Goal: Information Seeking & Learning: Check status

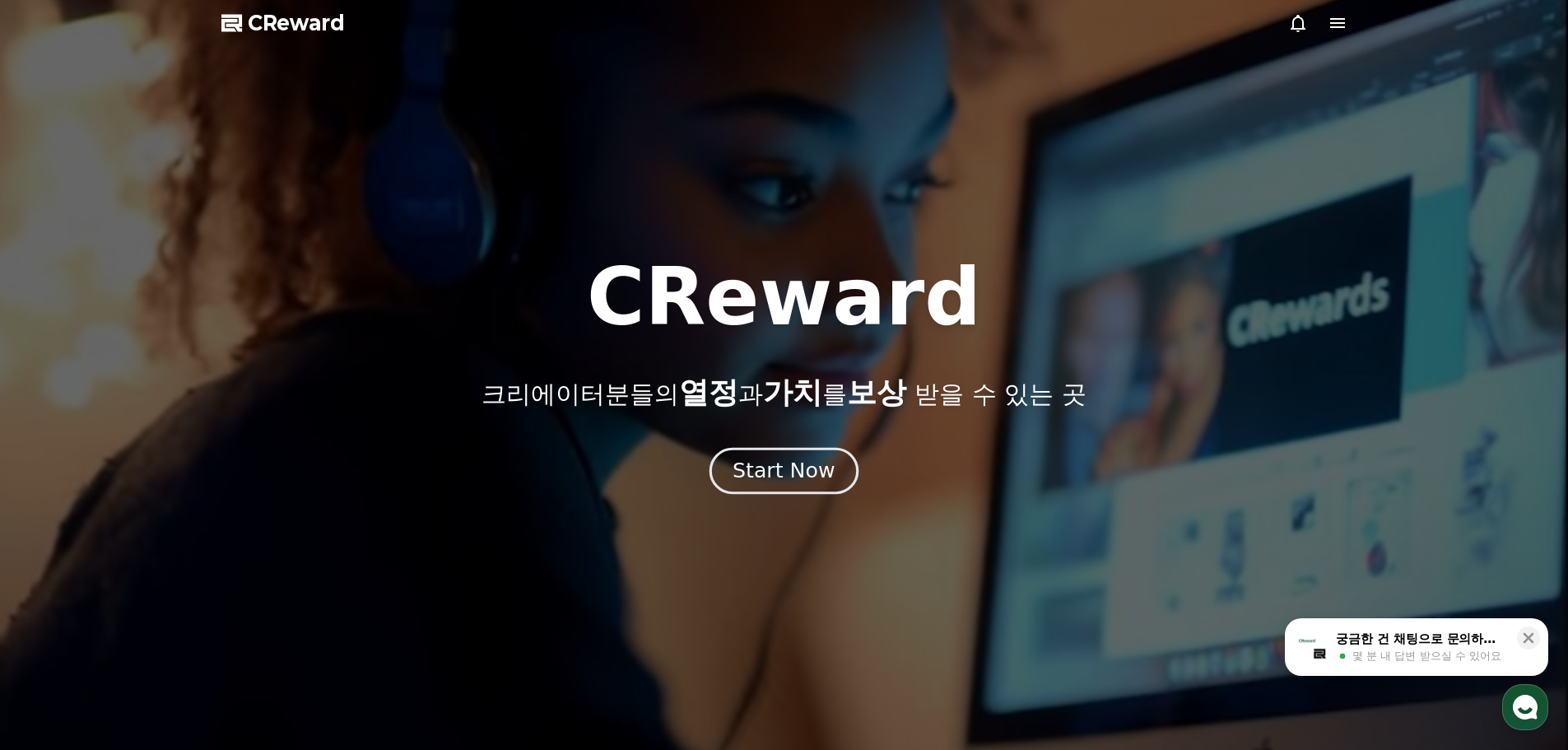
click at [815, 480] on div "Start Now" at bounding box center [784, 470] width 102 height 28
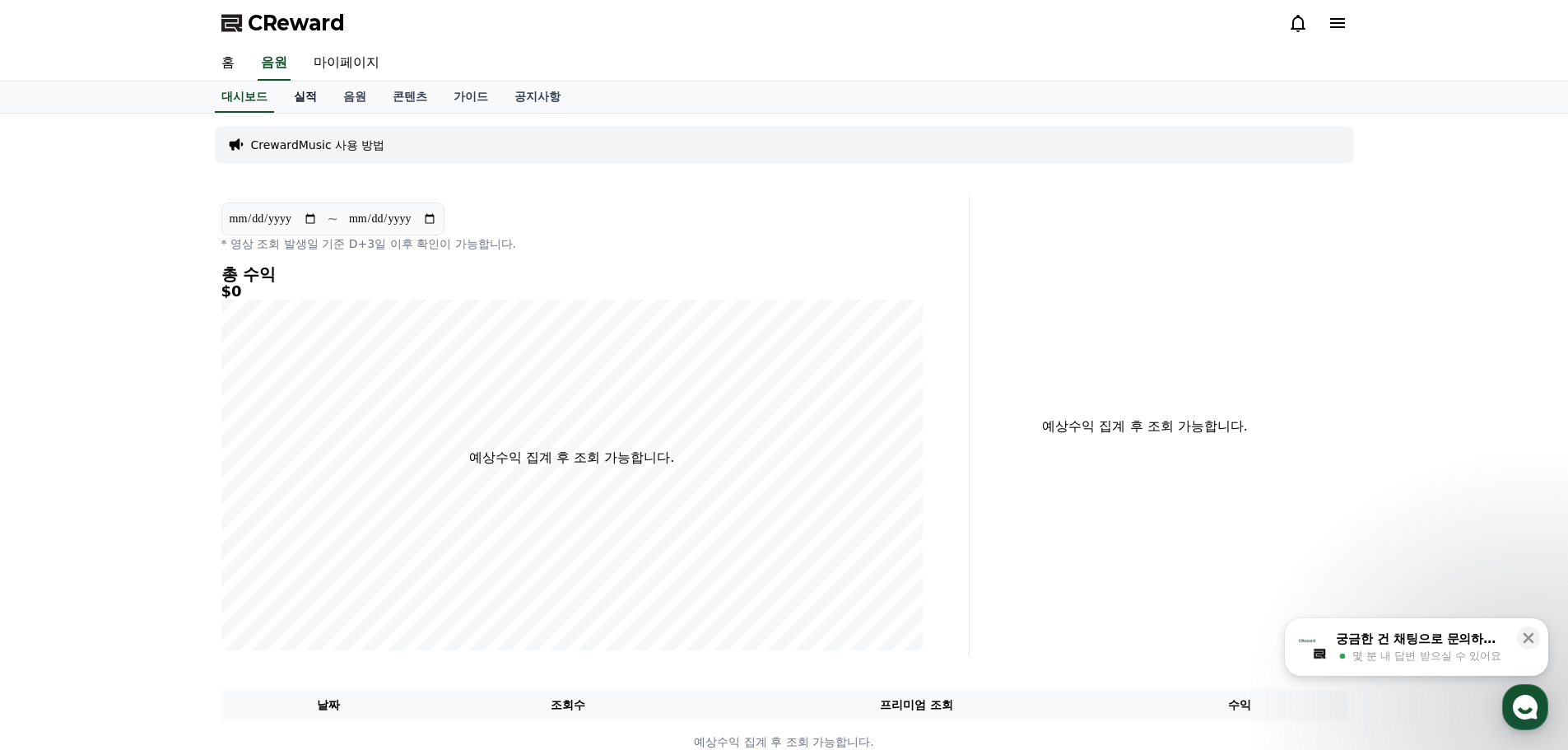
click at [318, 100] on link "실적" at bounding box center [306, 96] width 50 height 32
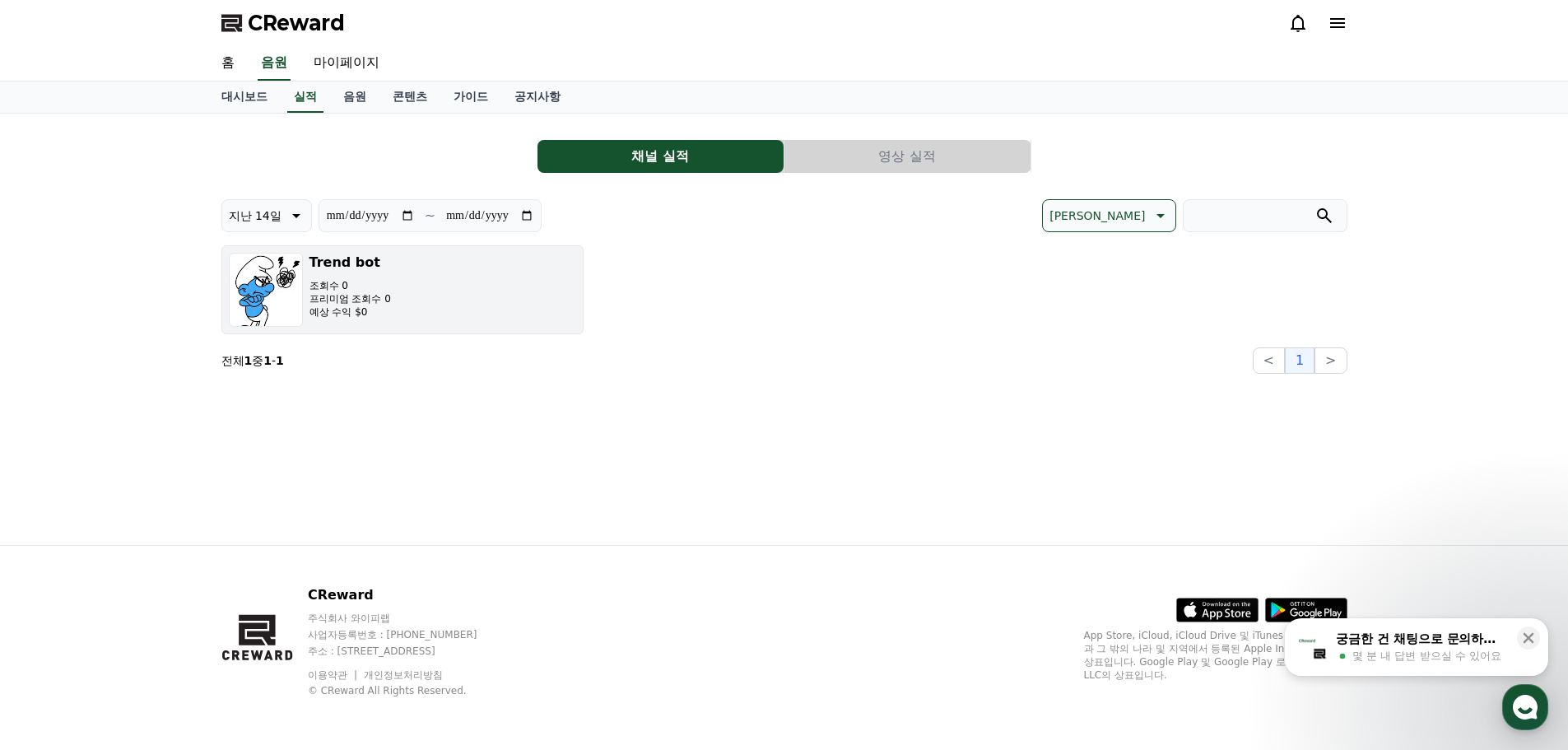
click at [348, 299] on p "프리미엄 조회수 0" at bounding box center [350, 298] width 81 height 13
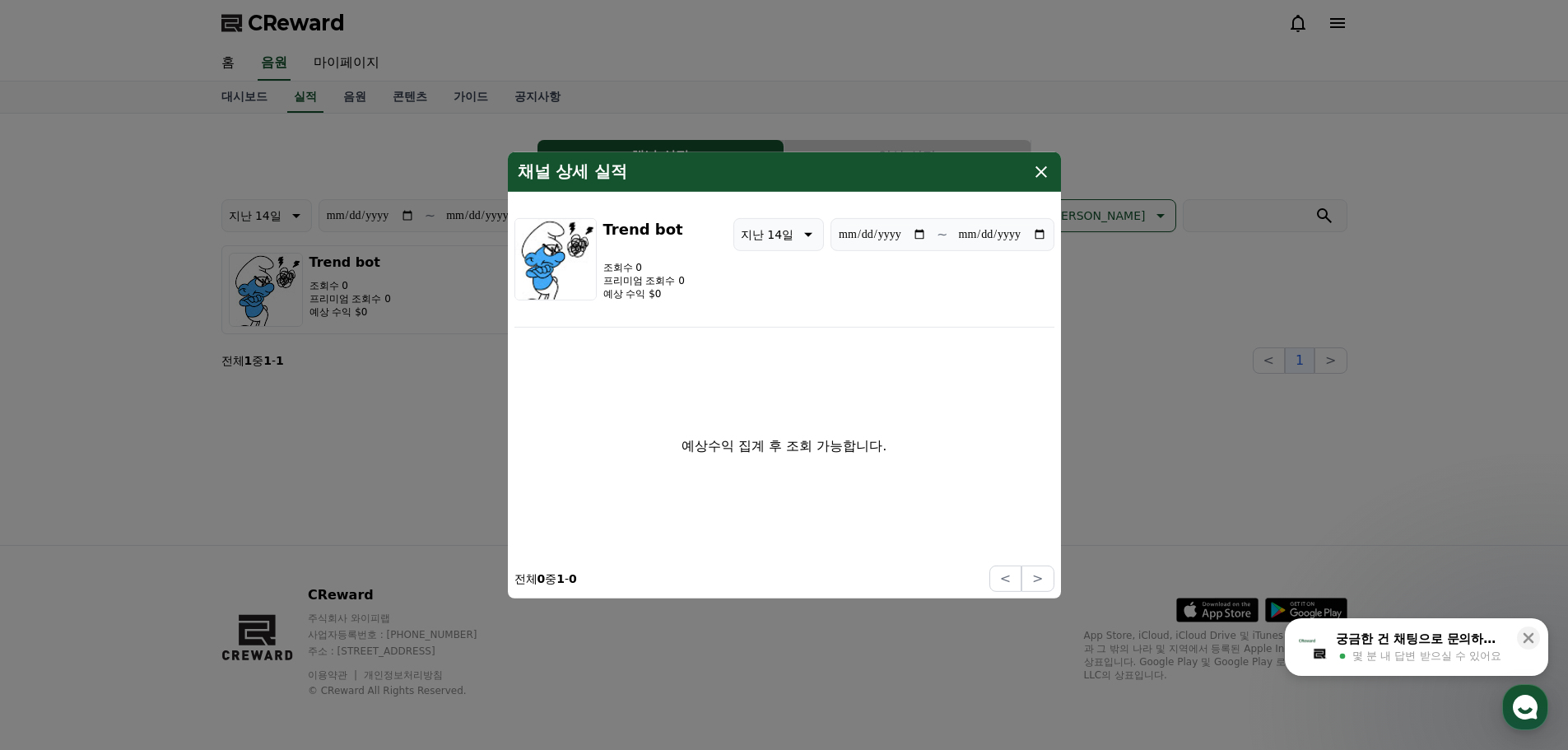
click at [1047, 174] on icon "modal" at bounding box center [1040, 171] width 20 height 20
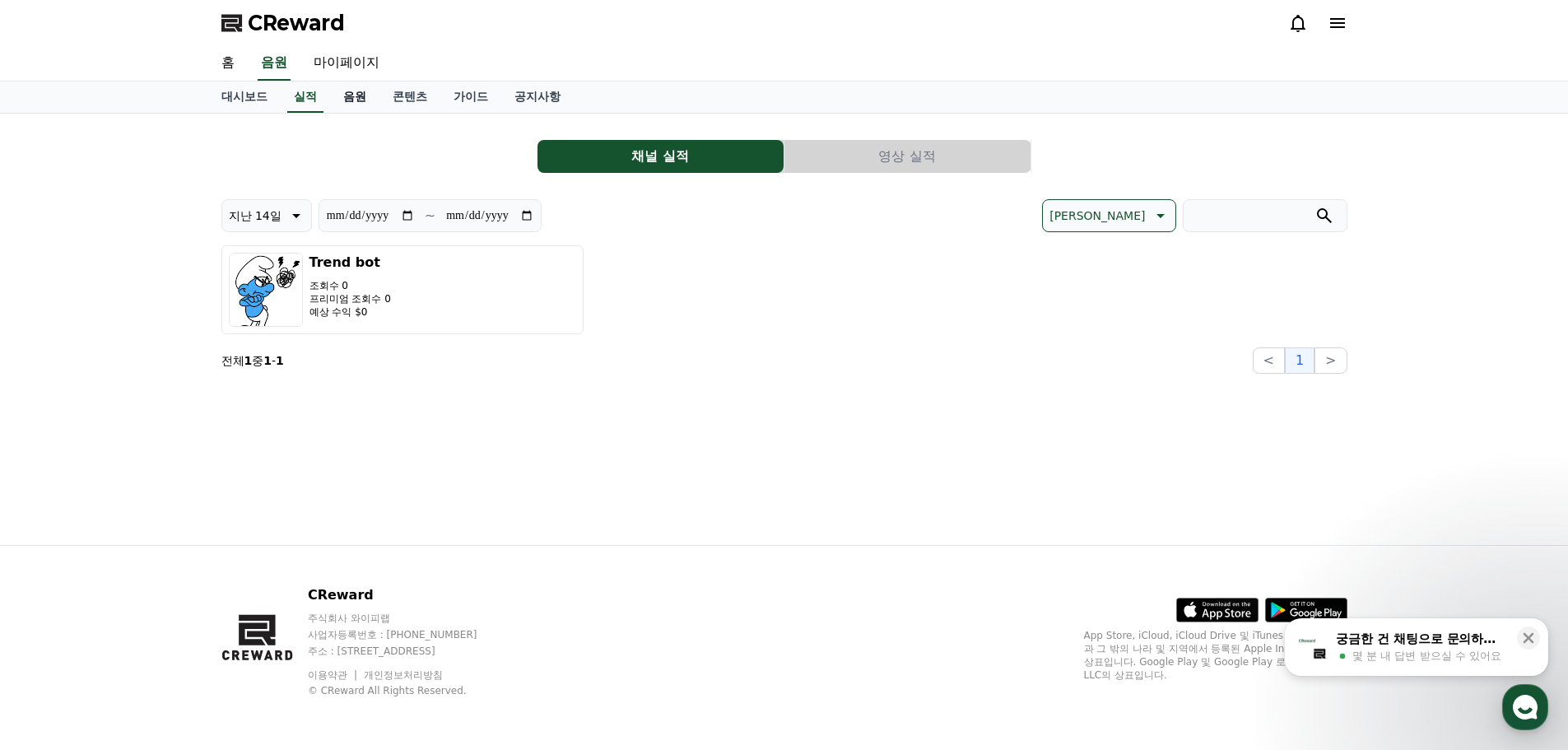
click at [357, 99] on link "음원" at bounding box center [355, 96] width 50 height 32
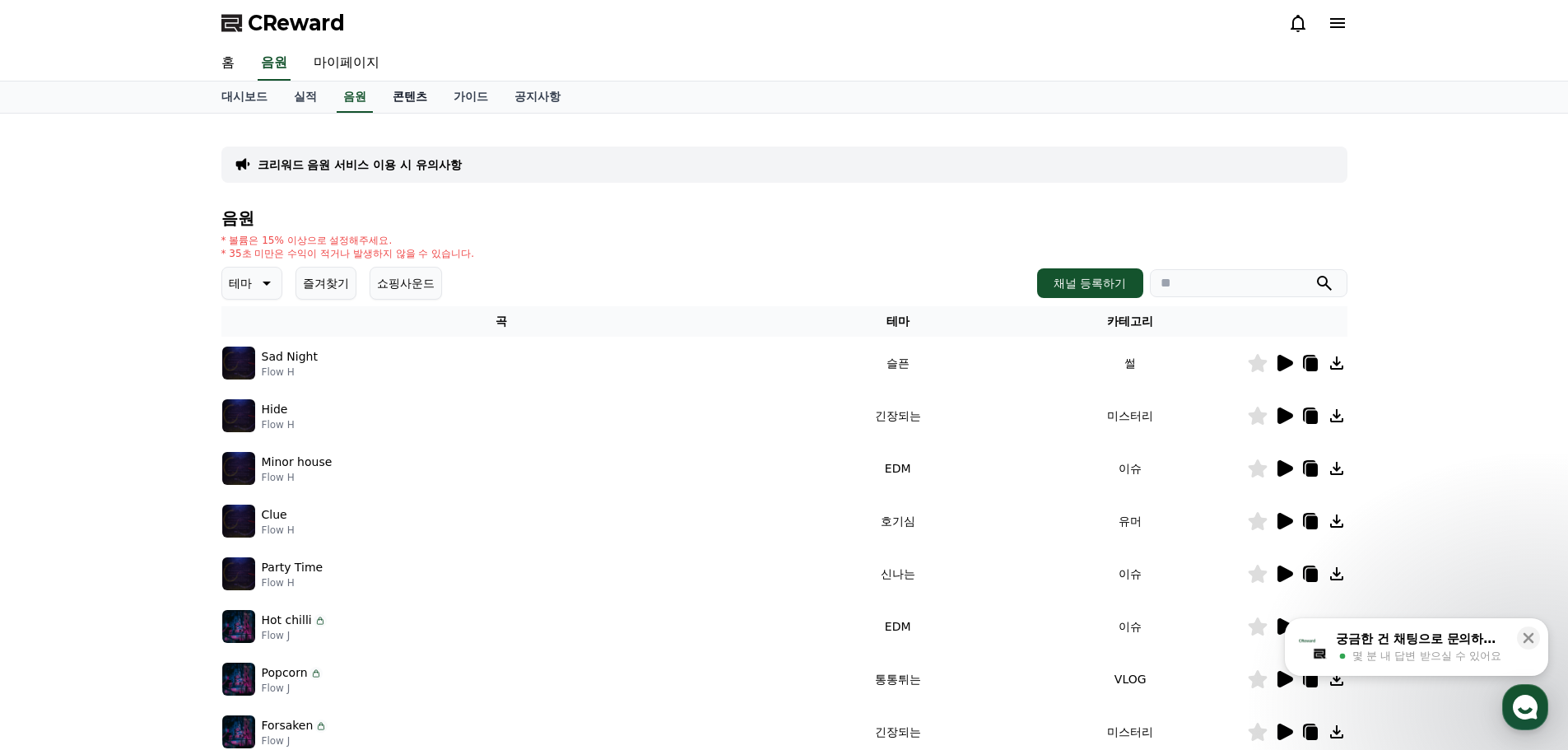
click at [416, 96] on link "콘텐츠" at bounding box center [410, 96] width 61 height 32
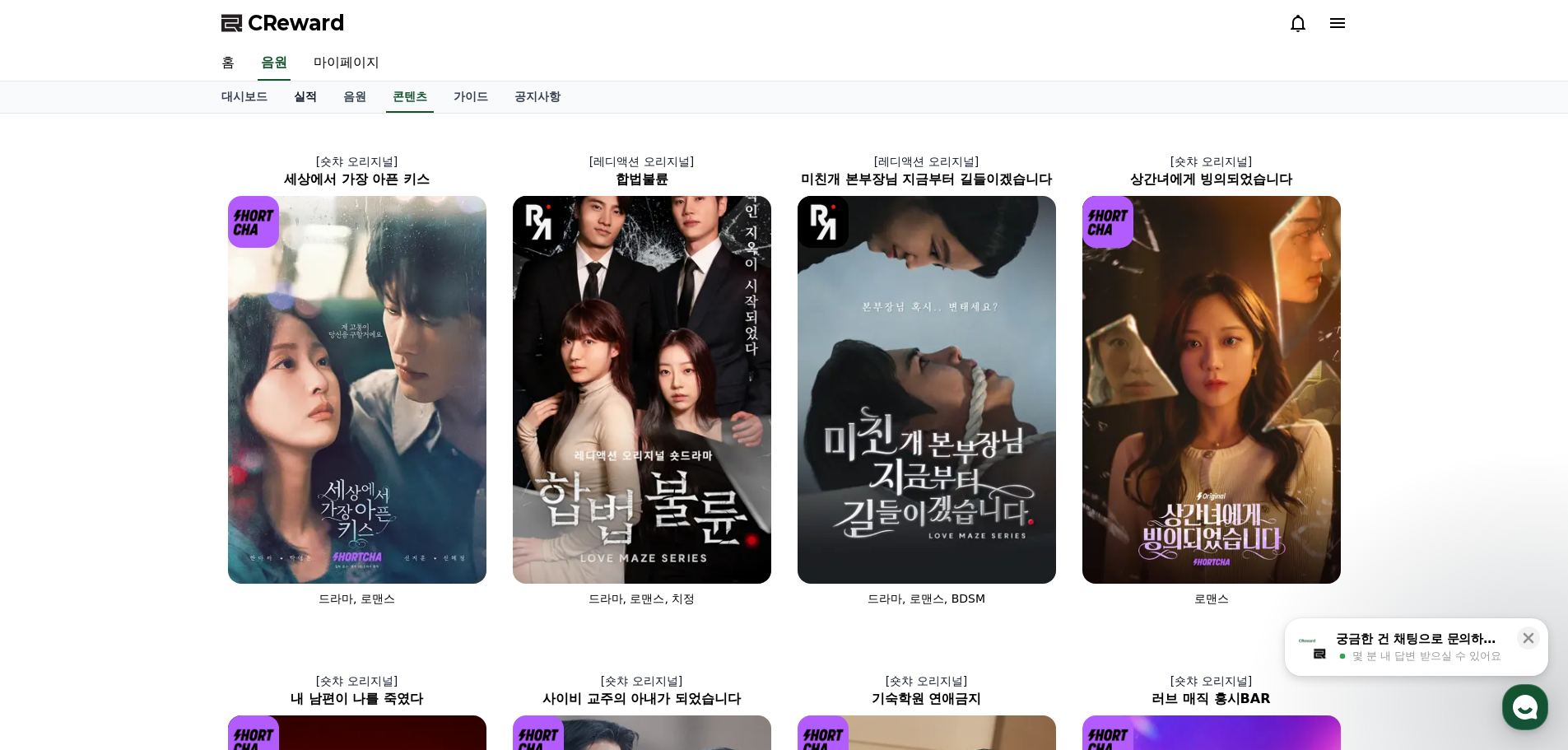
click at [306, 102] on link "실적" at bounding box center [306, 96] width 50 height 32
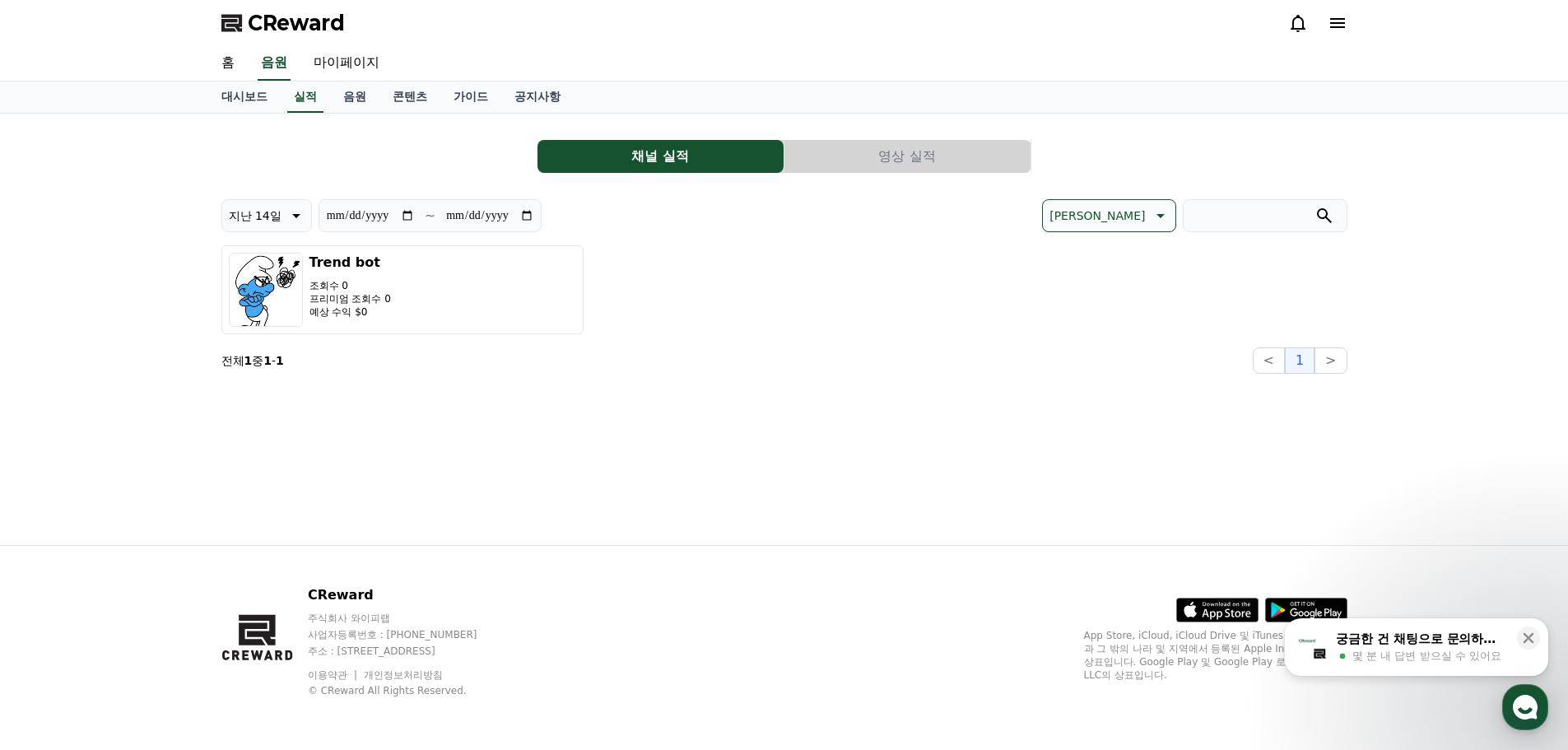
click at [881, 161] on button "영상 실적" at bounding box center [907, 156] width 246 height 33
